Goal: Task Accomplishment & Management: Manage account settings

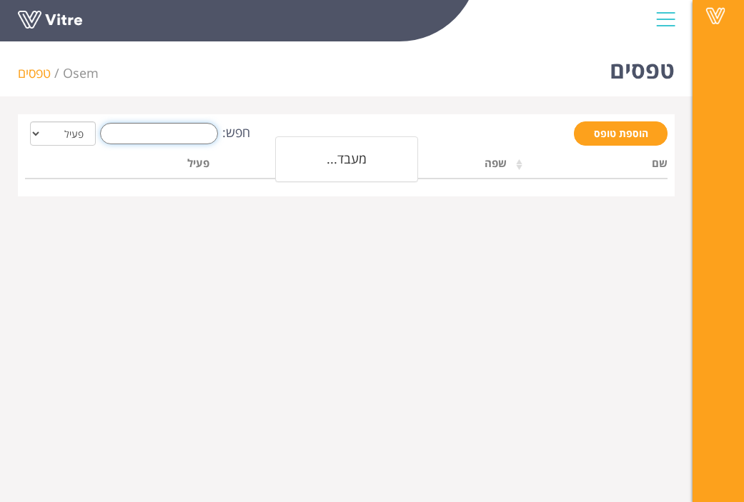
click at [172, 135] on input "חפש:" at bounding box center [159, 133] width 118 height 21
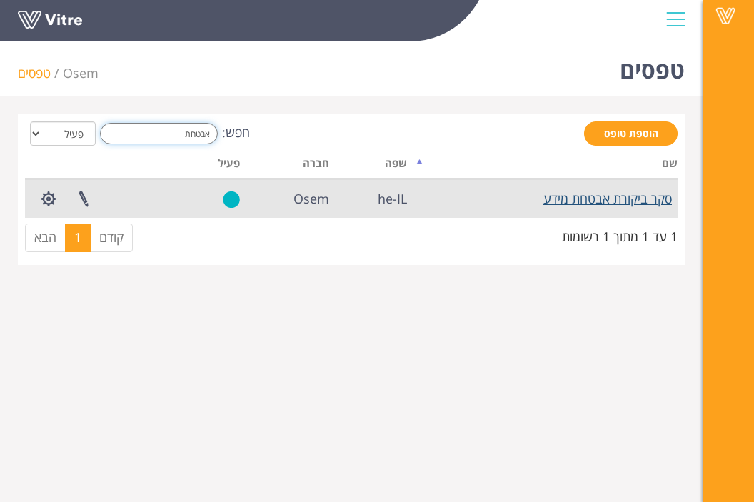
type input "אבטחת"
click at [612, 193] on link "סקר ביקורת אבטחת מידע" at bounding box center [608, 198] width 129 height 17
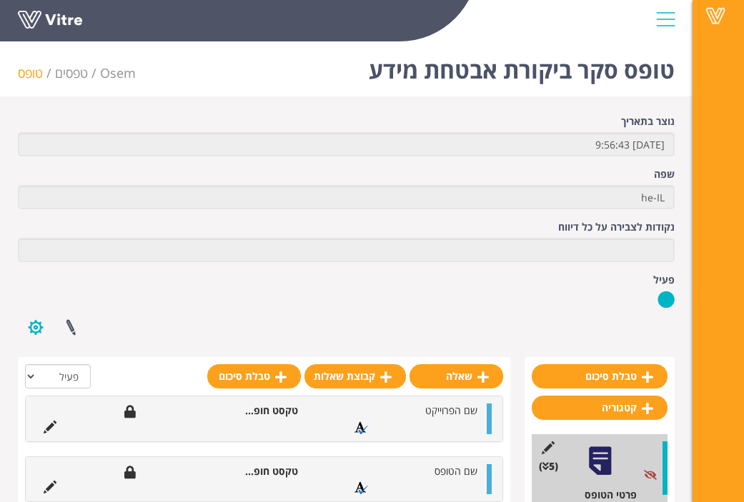
click at [29, 329] on button "button" at bounding box center [36, 328] width 36 height 38
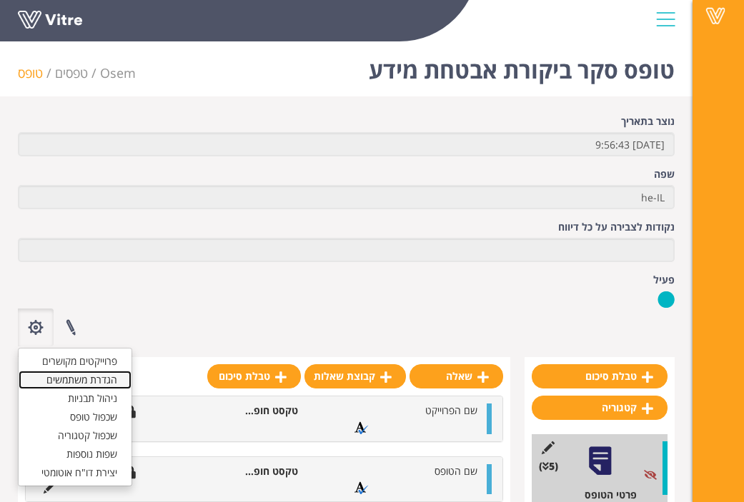
click at [89, 383] on link "הגדרת משתמשים" at bounding box center [75, 380] width 113 height 19
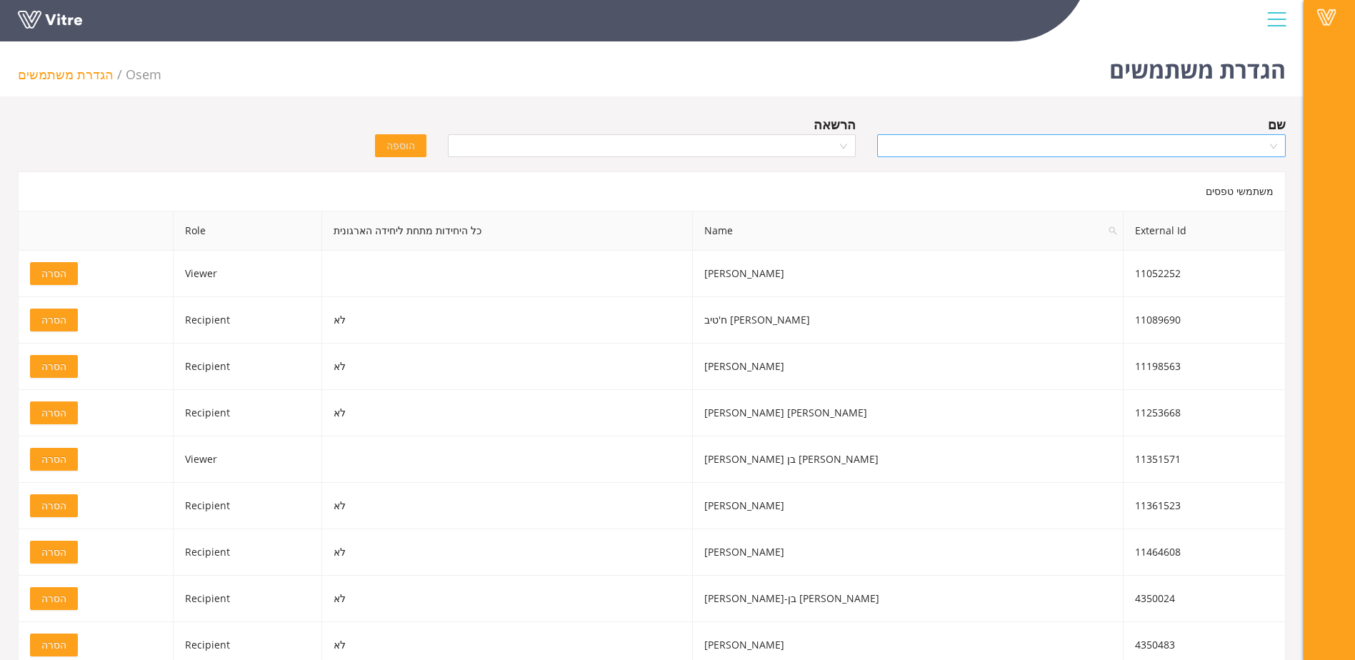
click at [754, 141] on input "search" at bounding box center [1076, 145] width 381 height 21
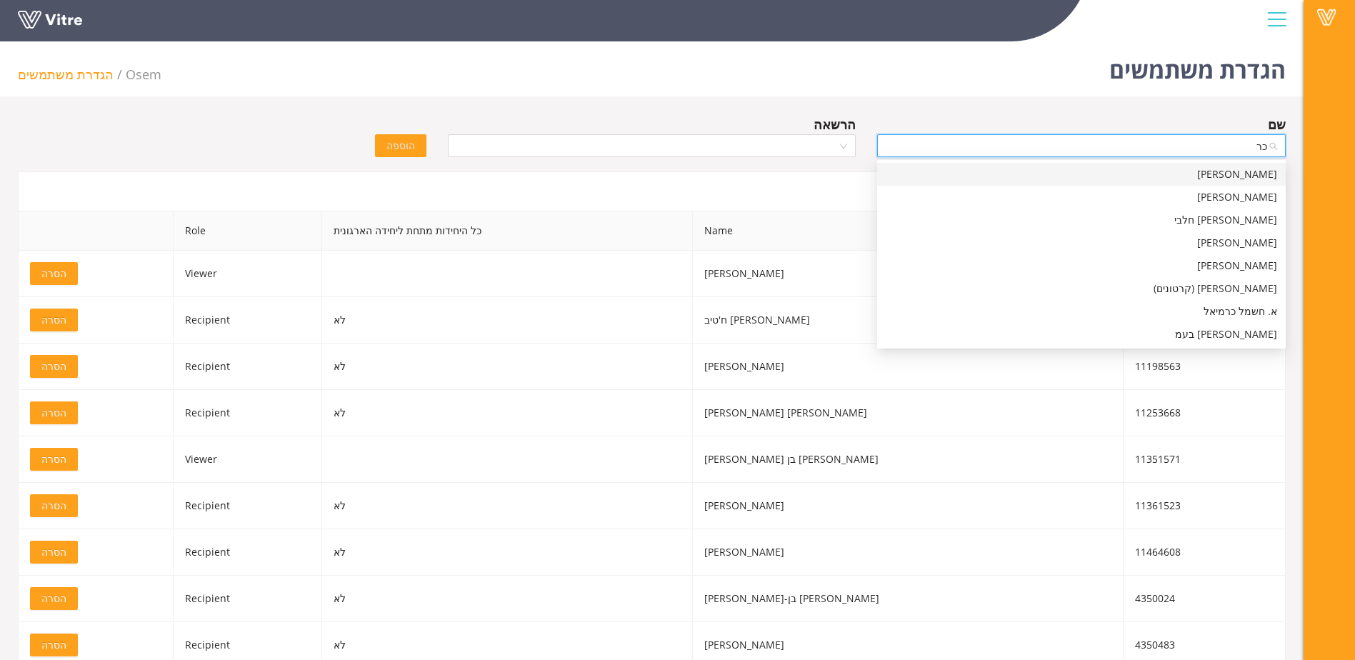
type input "כ"
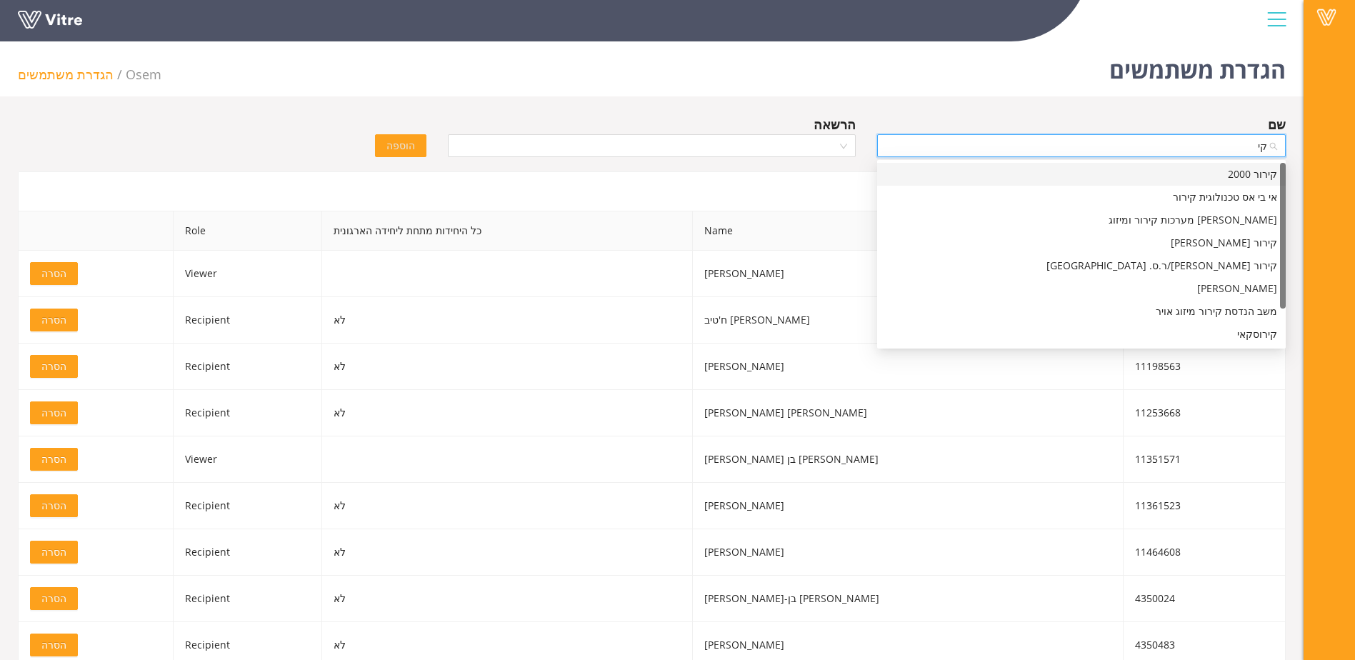
type input "ק"
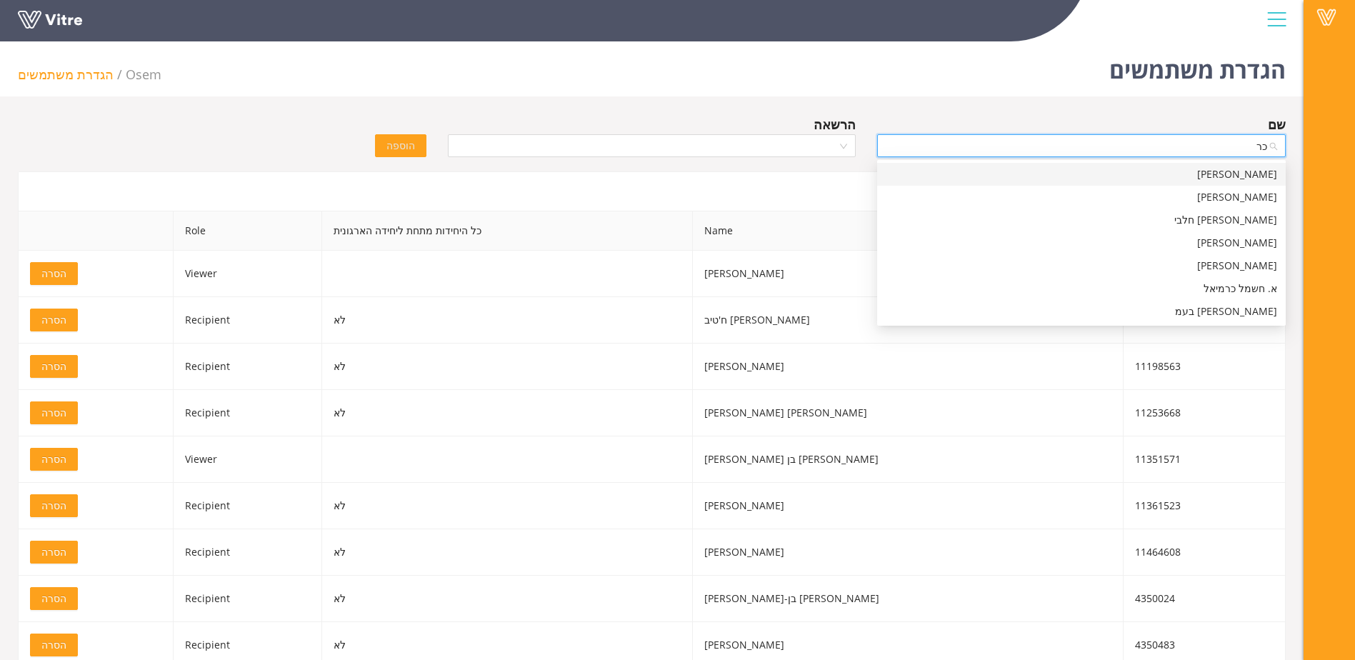
type input "כ"
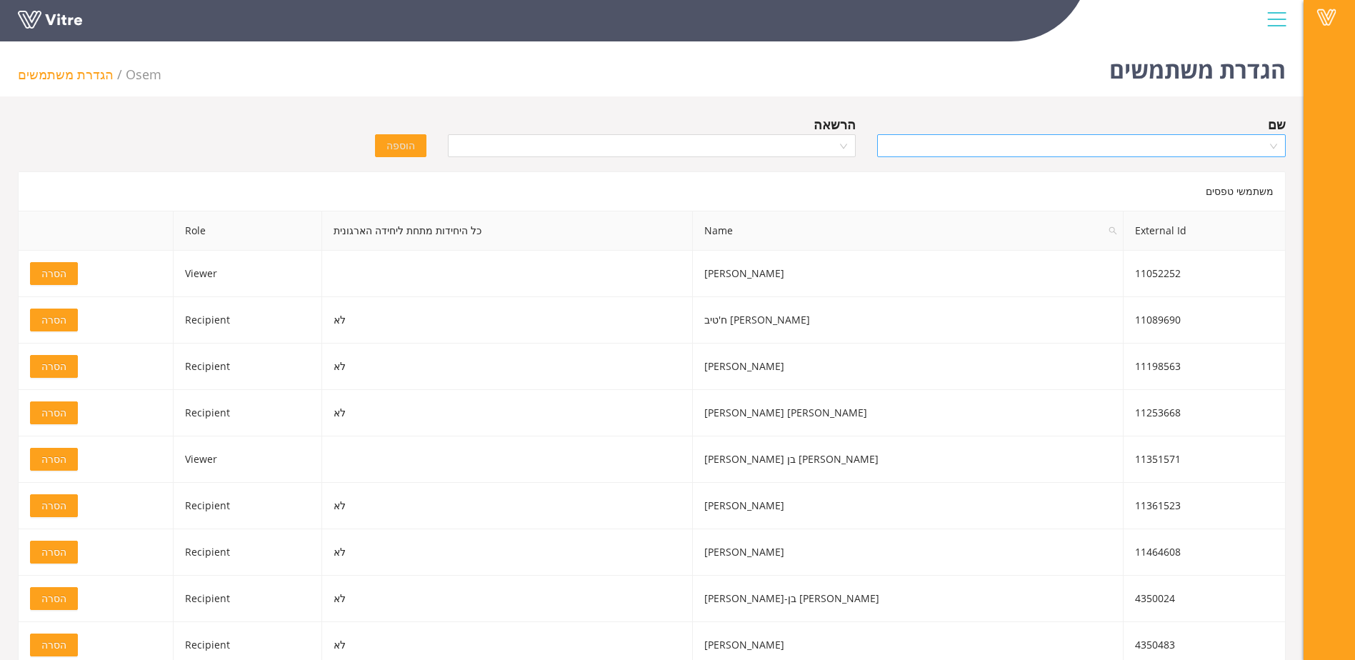
click at [1073, 145] on input "search" at bounding box center [1076, 145] width 381 height 21
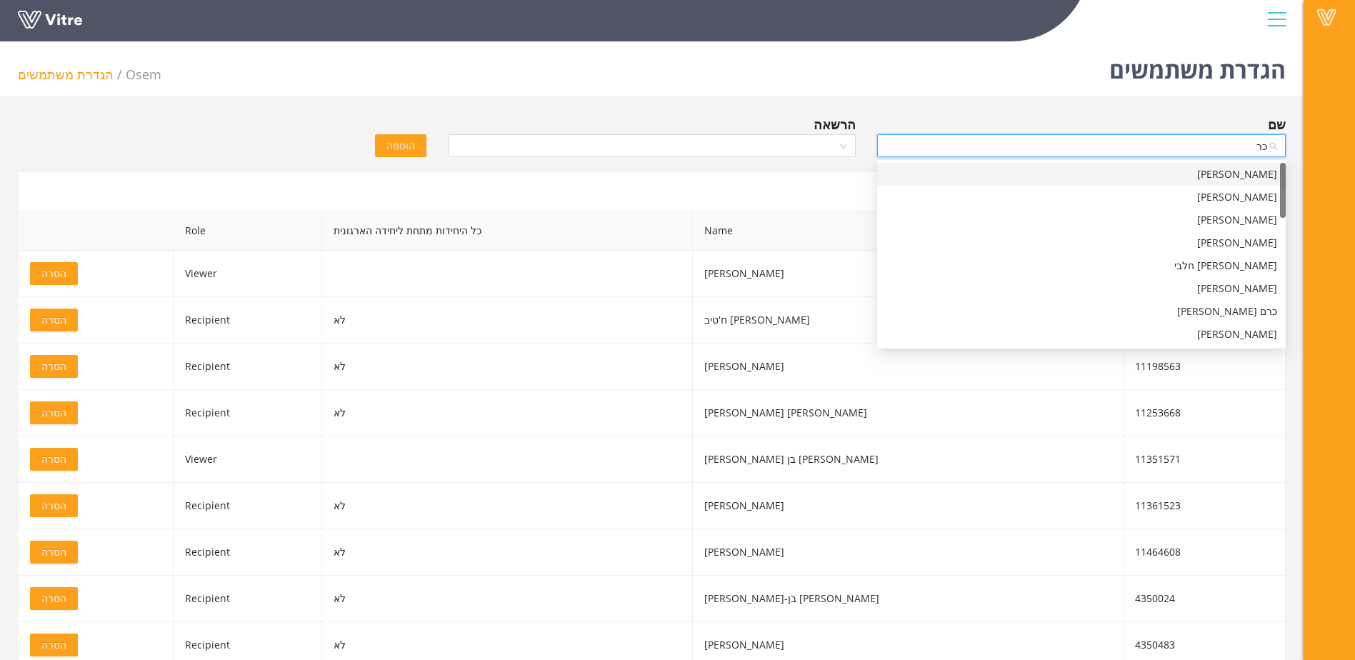
type input "כ"
click at [963, 92] on div "הגדרת משתמשים Osem הגדרת משתמשים" at bounding box center [652, 66] width 1304 height 61
click at [1099, 141] on input "search" at bounding box center [1076, 145] width 381 height 21
paste input "[PERSON_NAME]"
type input "י"
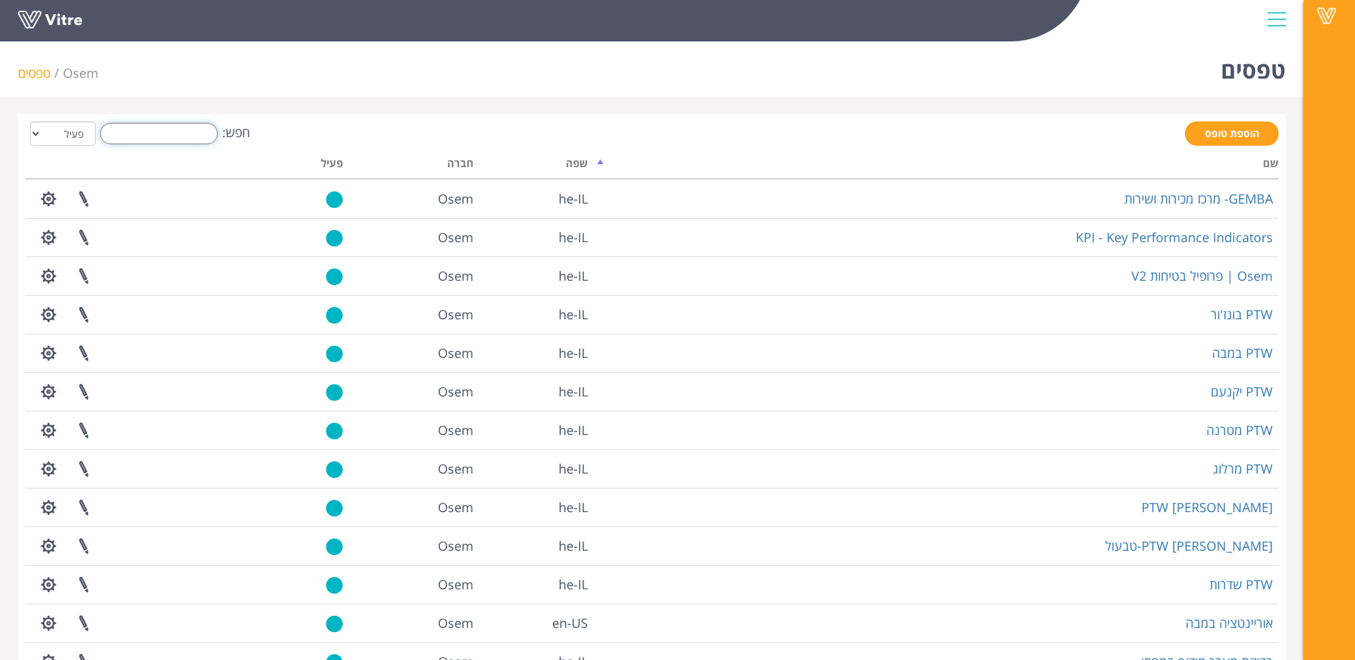
click at [180, 134] on input "חפש:" at bounding box center [159, 133] width 118 height 21
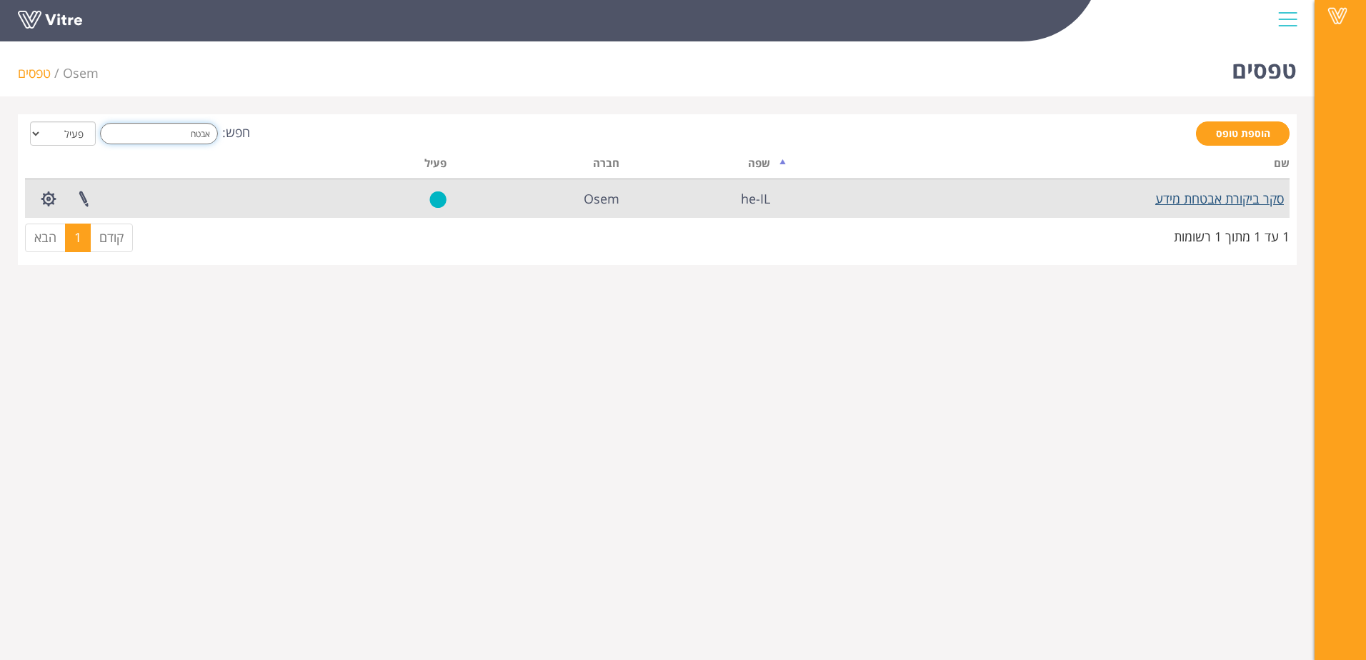
type input "אבטח"
click at [754, 193] on link "סקר ביקורת אבטחת מידע" at bounding box center [1219, 198] width 129 height 17
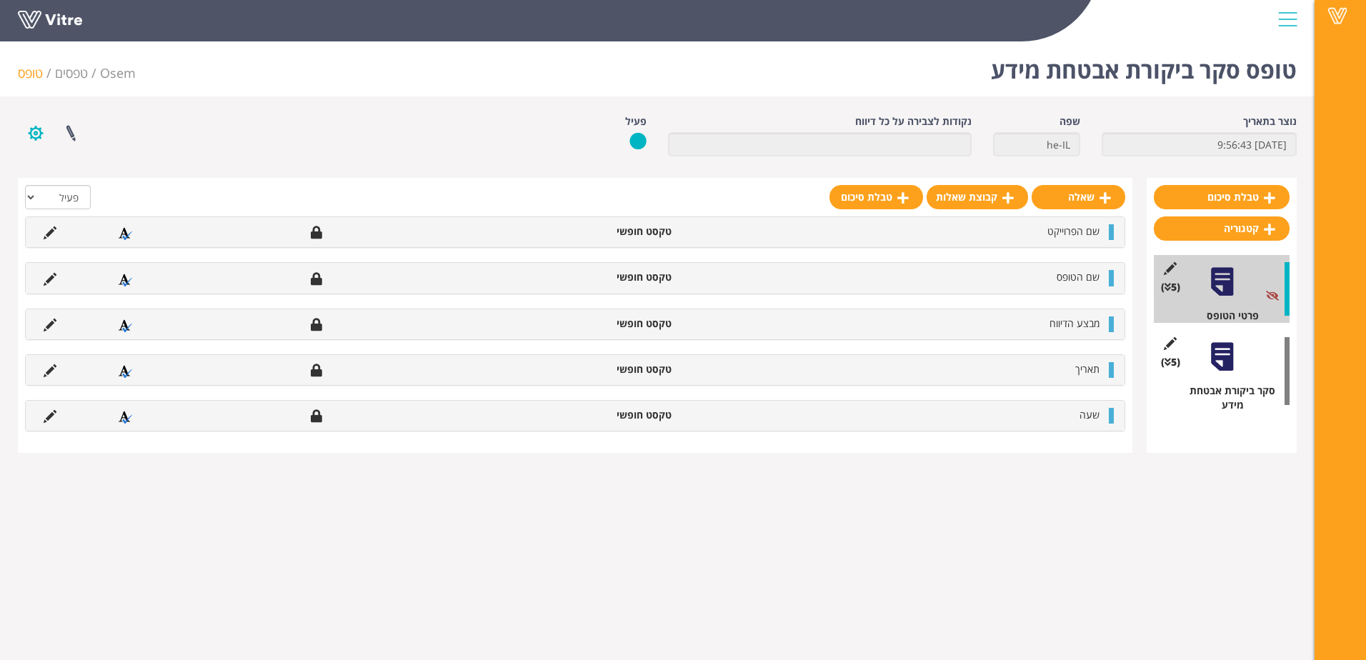
click at [32, 134] on button "button" at bounding box center [36, 133] width 36 height 38
click at [104, 184] on link "הגדרת משתמשים" at bounding box center [75, 185] width 113 height 19
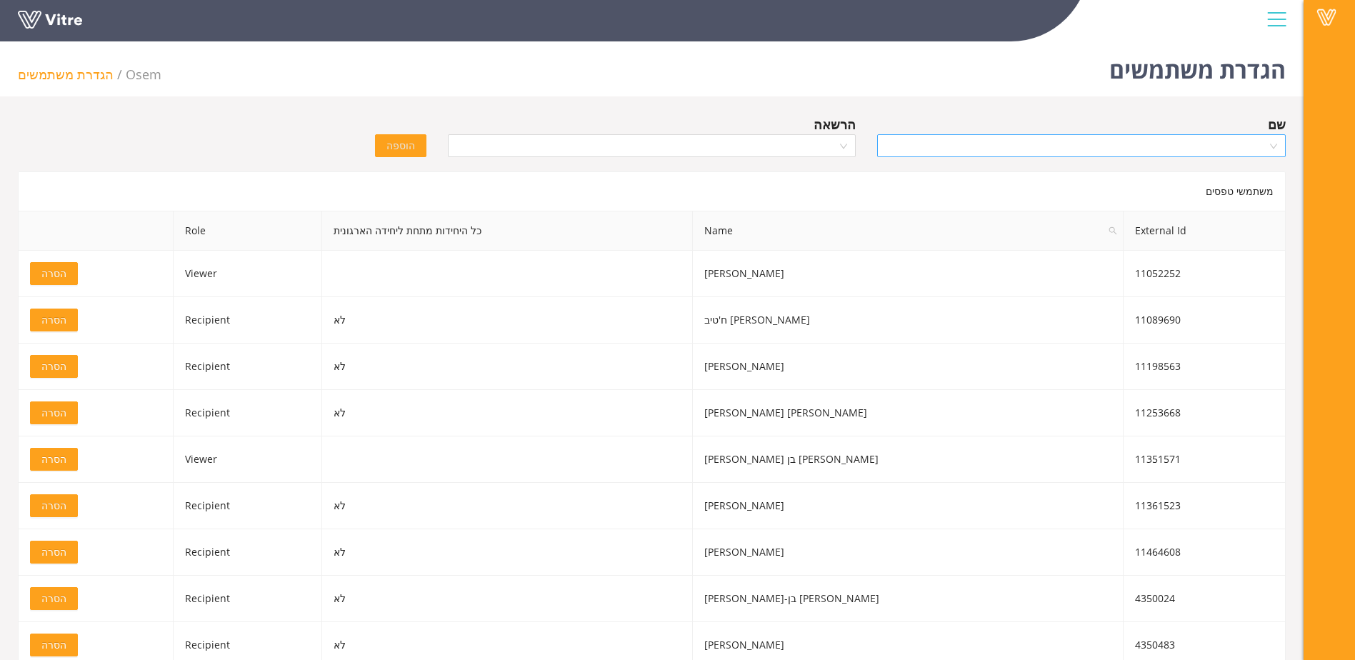
click at [1150, 142] on input "search" at bounding box center [1076, 145] width 381 height 21
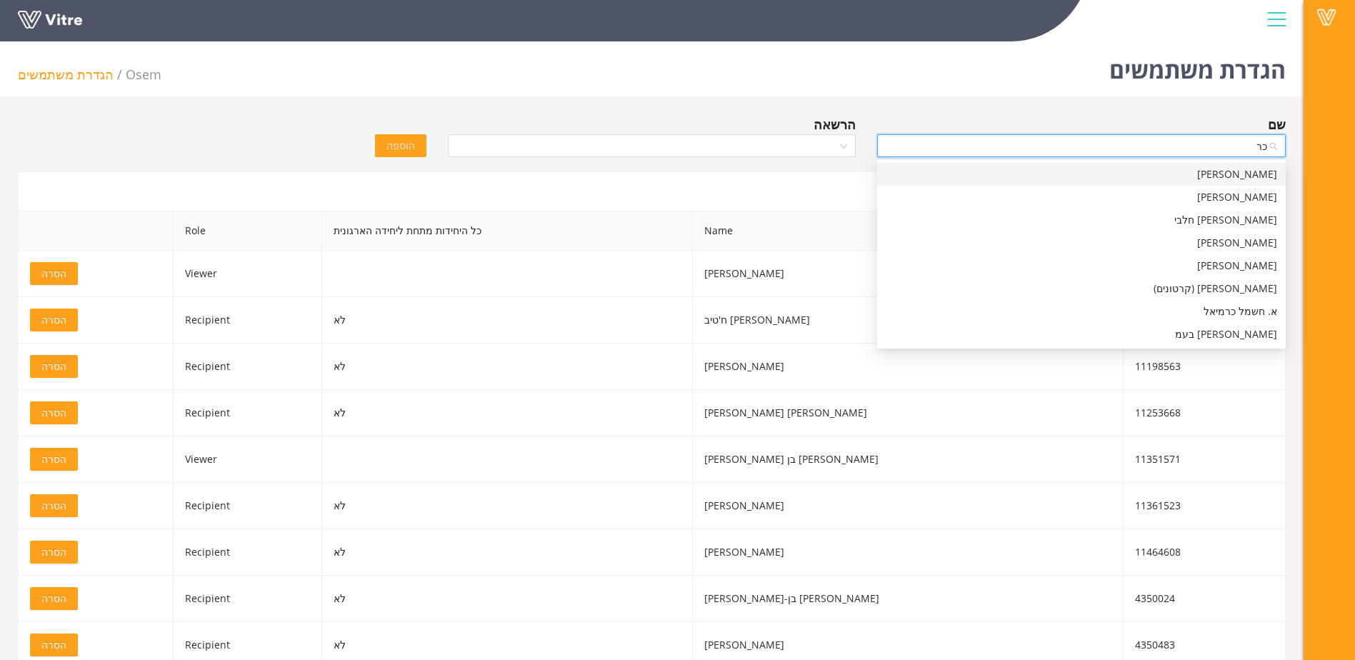
type input "כ"
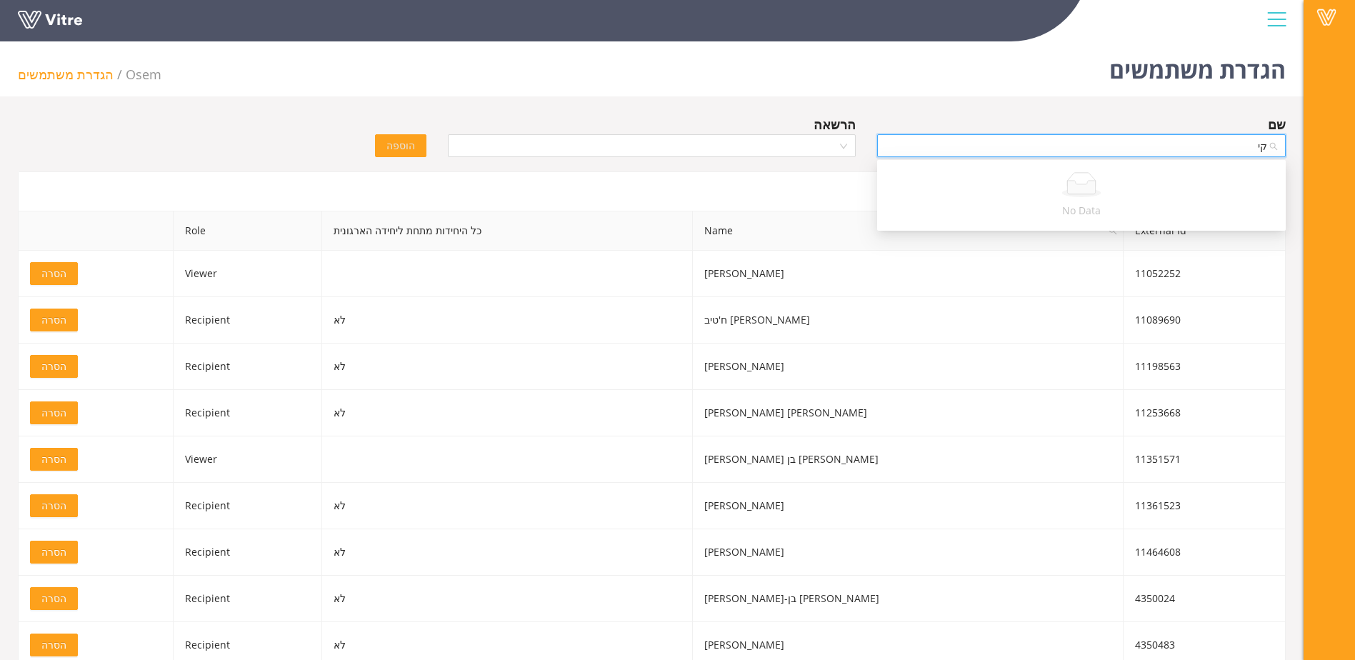
type input "ק"
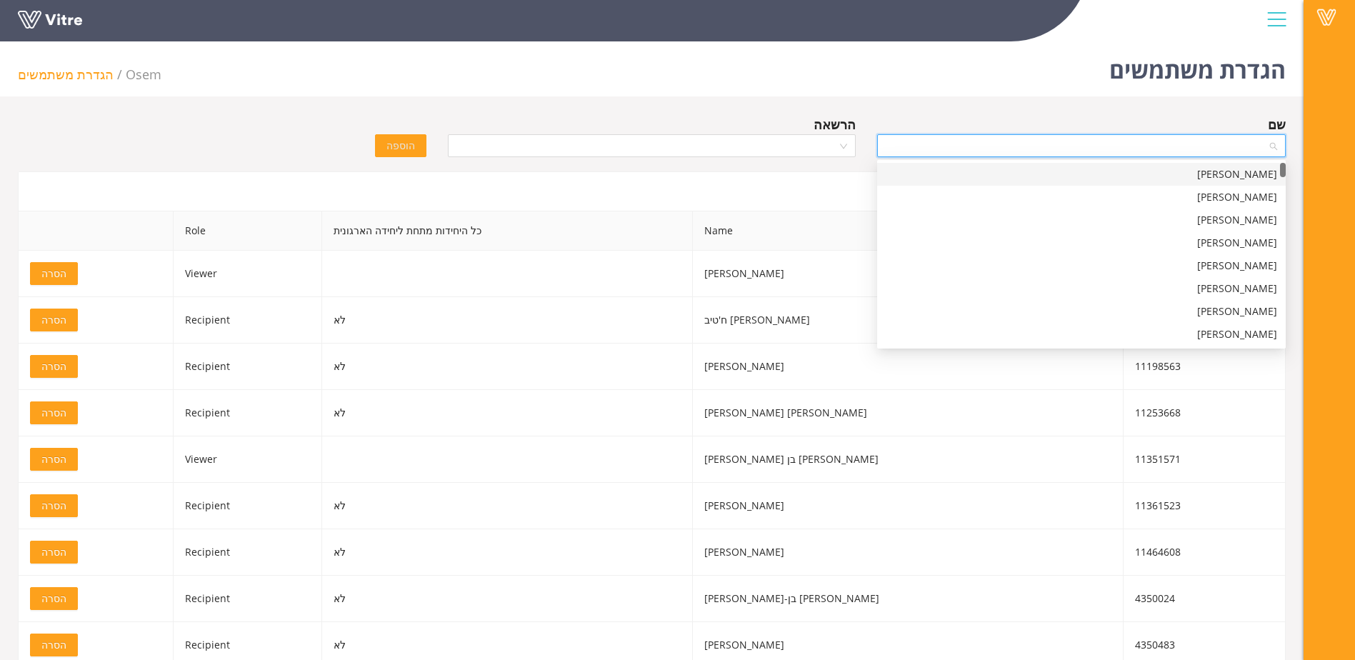
paste input "[PERSON_NAME]"
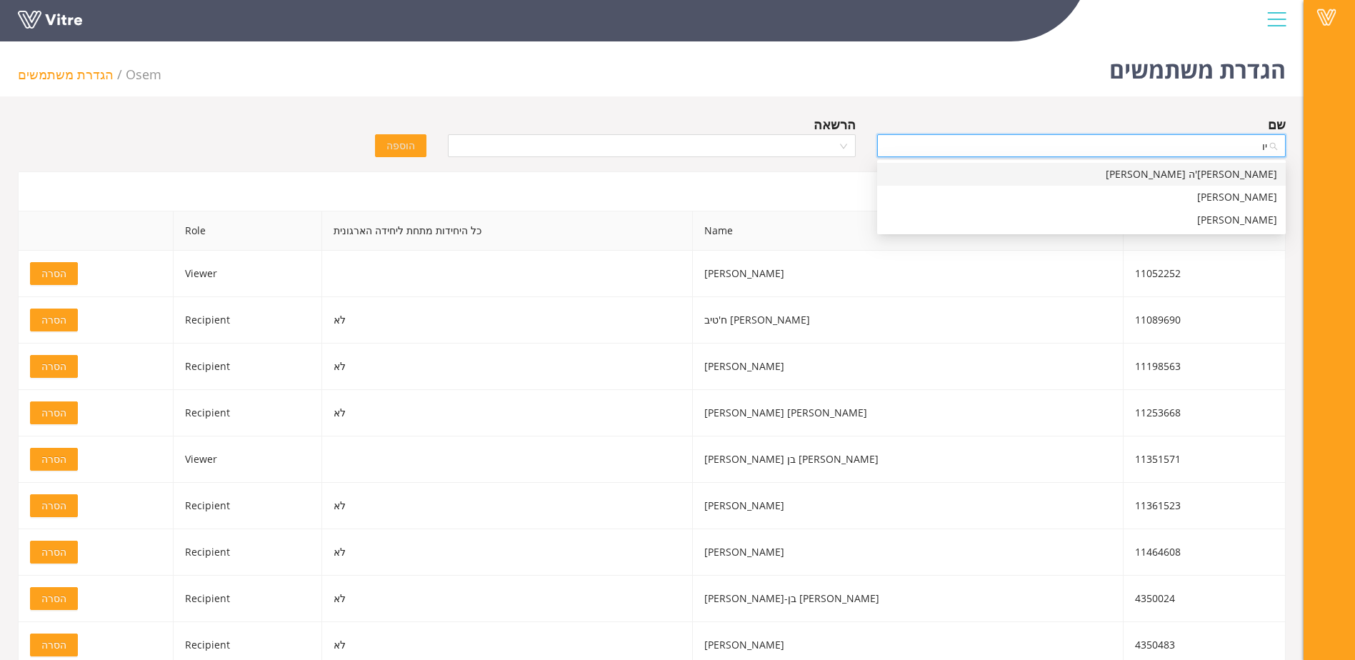
type input "י"
